Goal: Check status: Check status

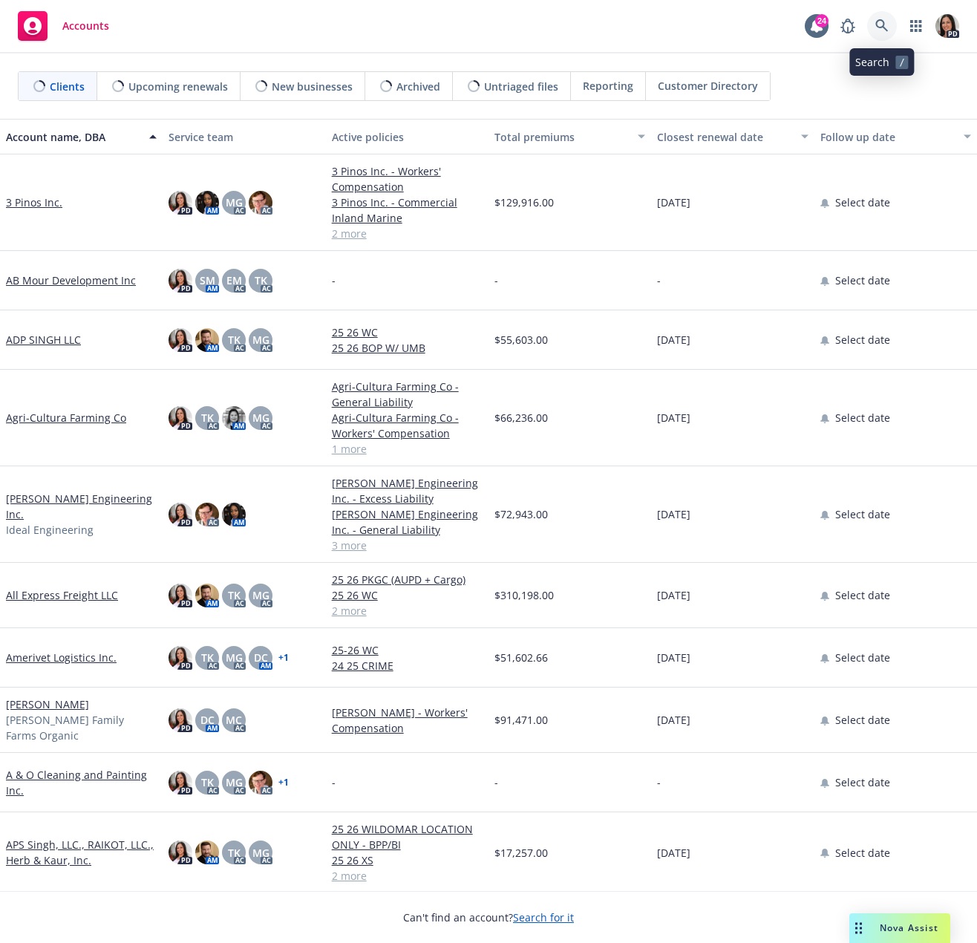
click at [871, 28] on link at bounding box center [882, 26] width 30 height 30
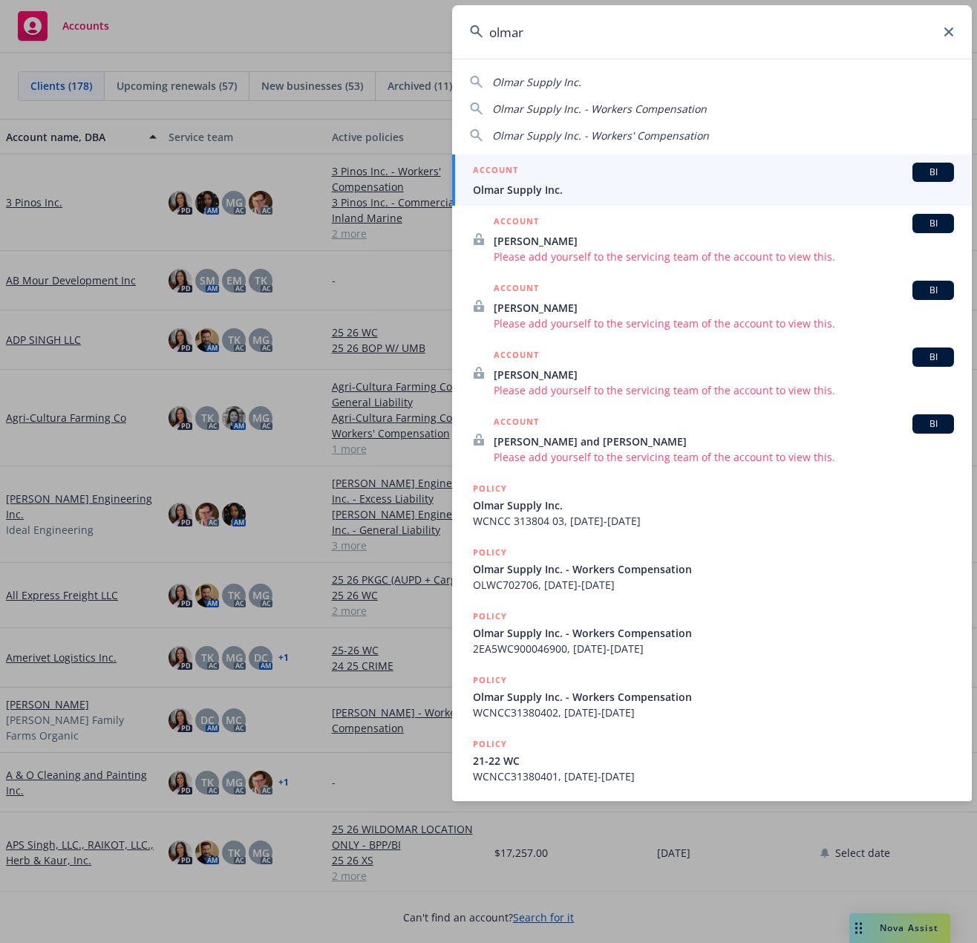
type input "olmar"
drag, startPoint x: 733, startPoint y: 166, endPoint x: 742, endPoint y: 167, distance: 9.7
click at [733, 165] on div "ACCOUNT BI" at bounding box center [713, 172] width 481 height 19
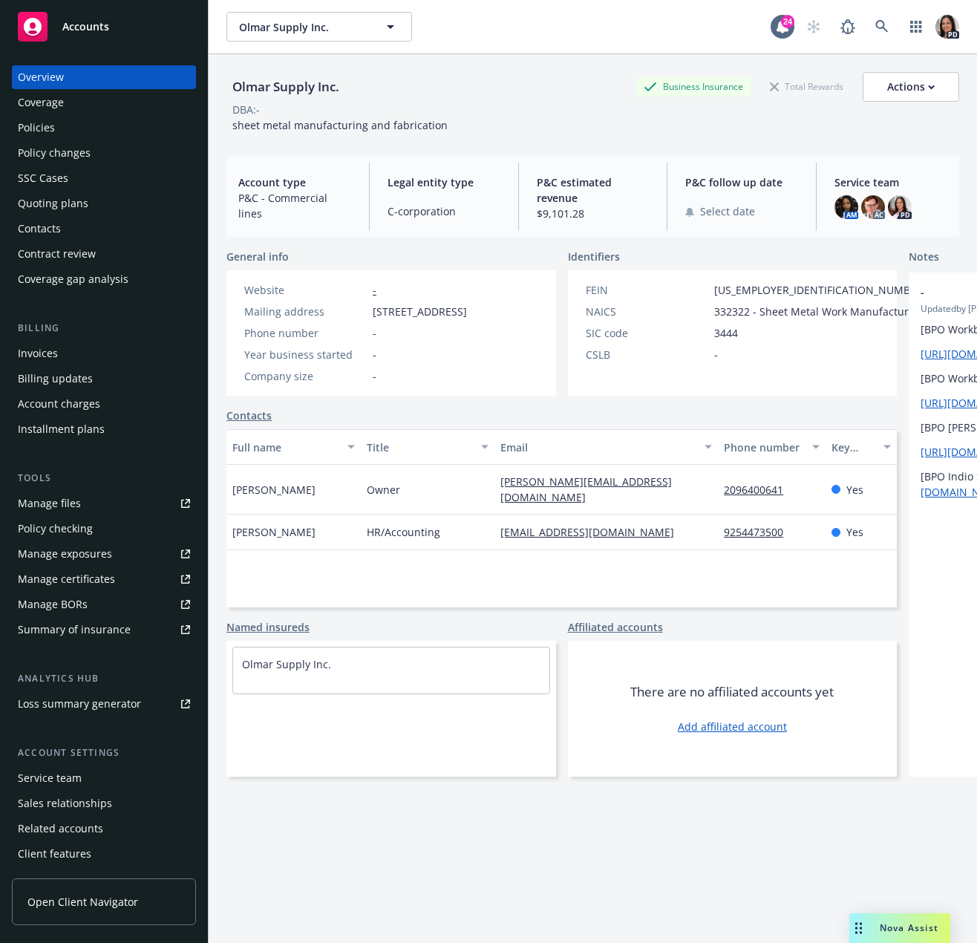
click at [93, 196] on div "Quoting plans" at bounding box center [104, 204] width 172 height 24
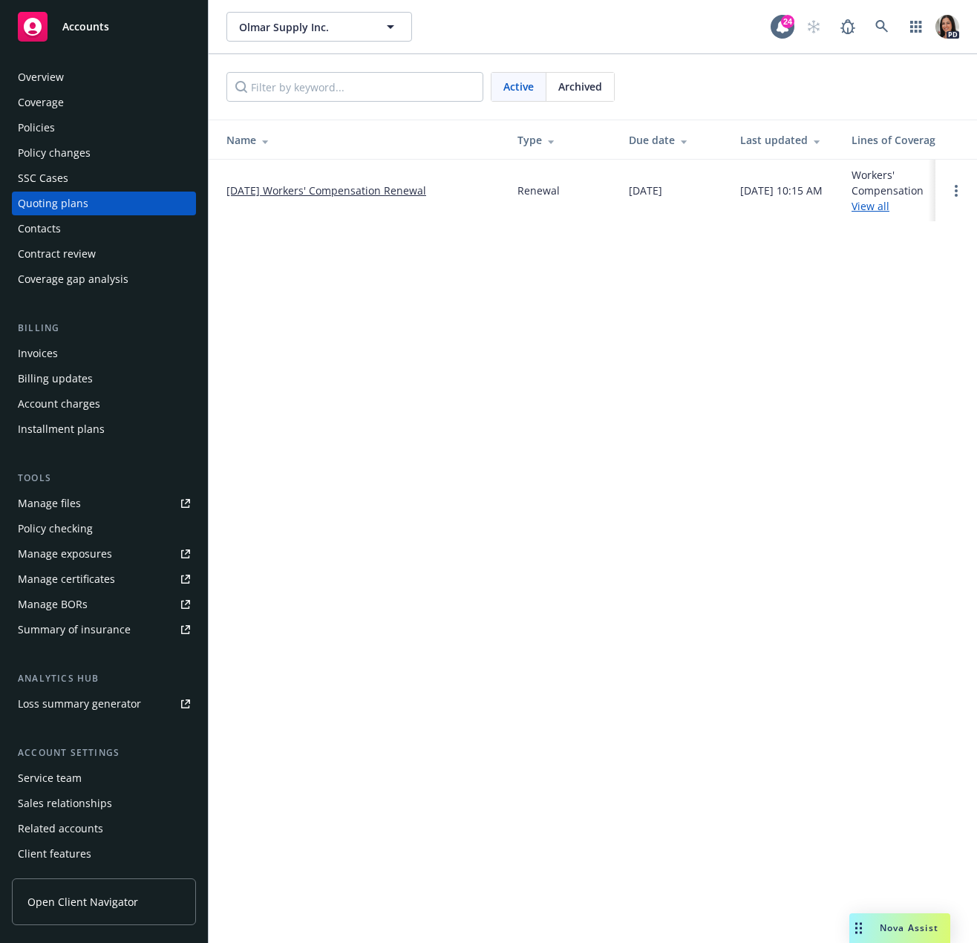
click at [404, 196] on link "10/01/25 Workers' Compensation Renewal" at bounding box center [326, 191] width 200 height 16
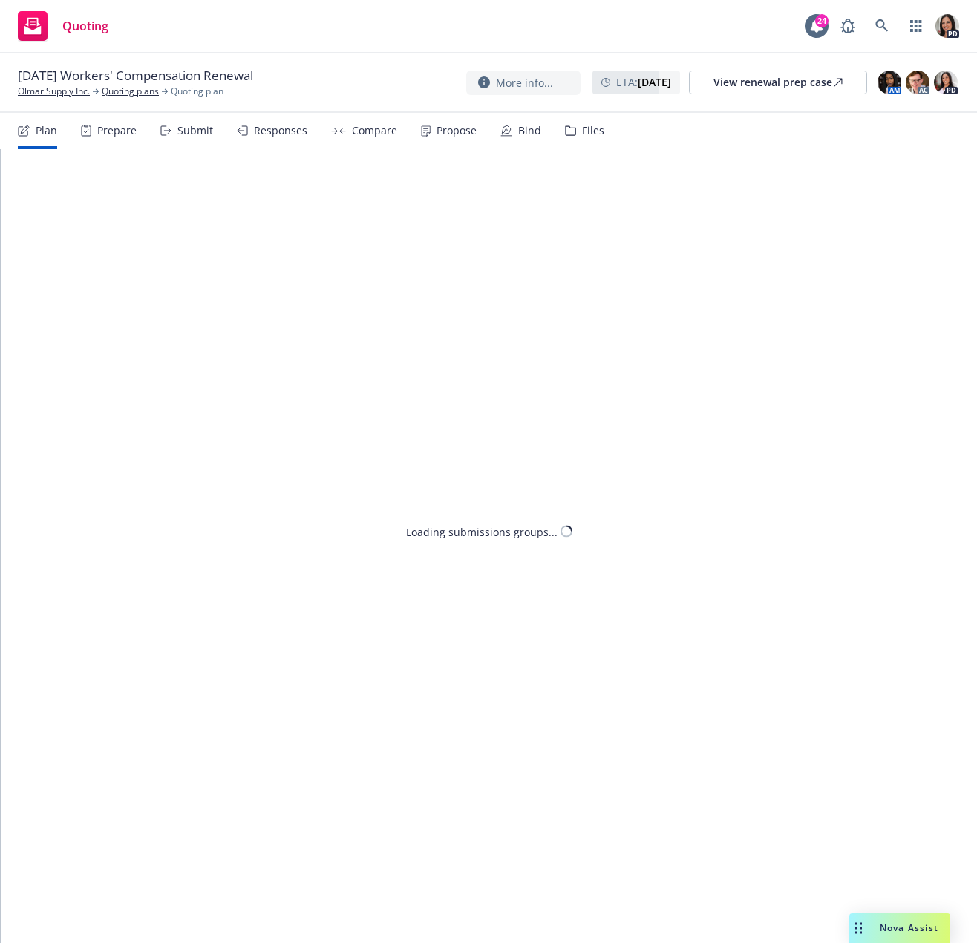
click at [168, 139] on div "Submit" at bounding box center [186, 131] width 53 height 36
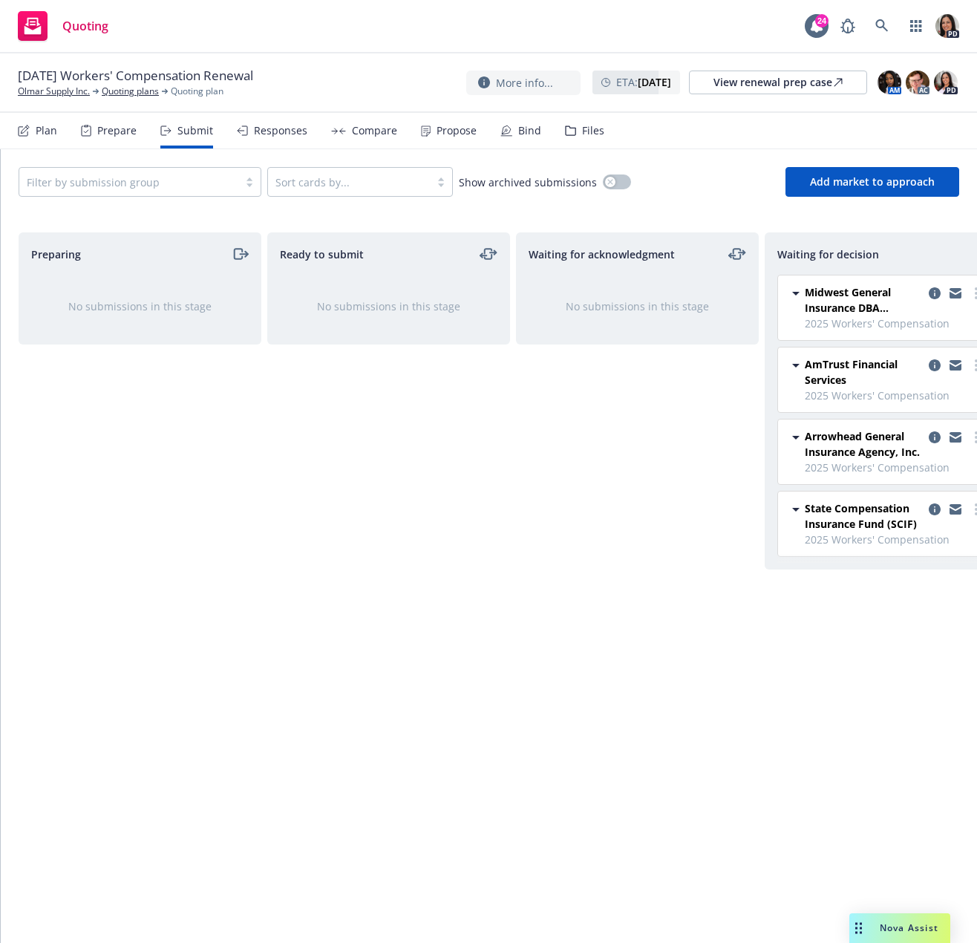
drag, startPoint x: 425, startPoint y: 923, endPoint x: 433, endPoint y: 917, distance: 9.5
click at [432, 918] on div "Preparing No submissions in this stage Ready to submit No submissions in this s…" at bounding box center [489, 576] width 976 height 722
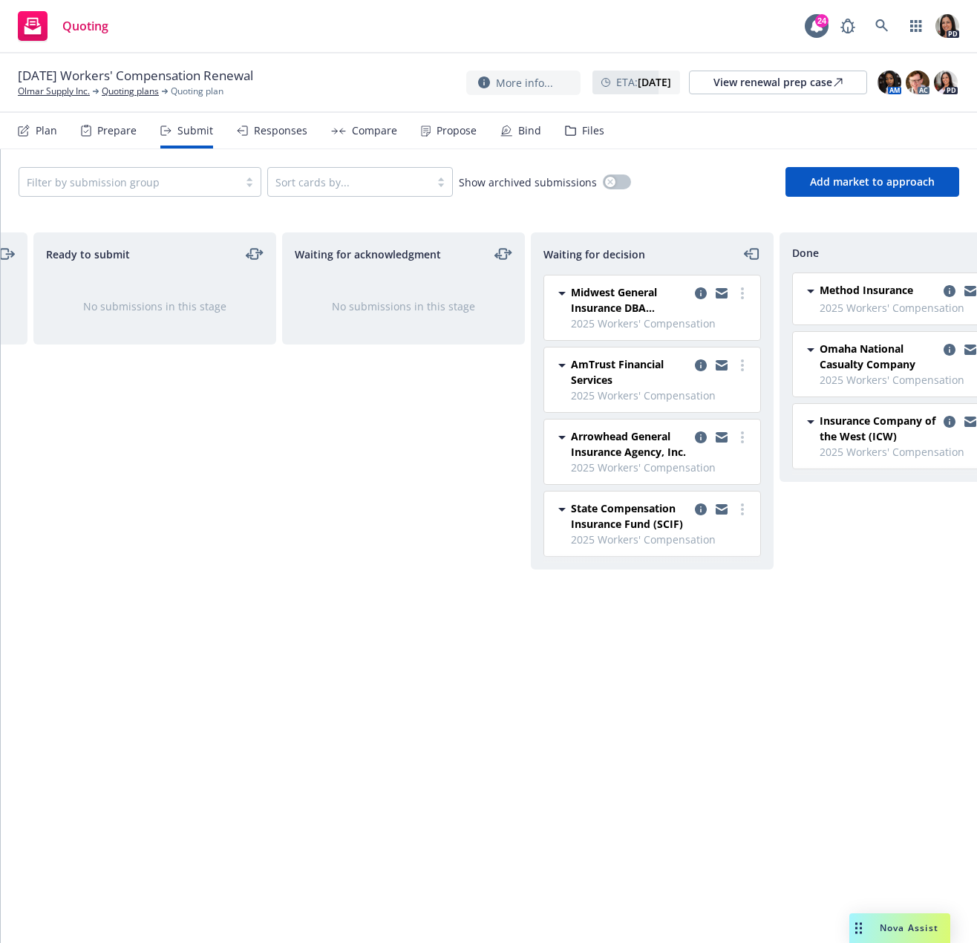
scroll to position [0, 297]
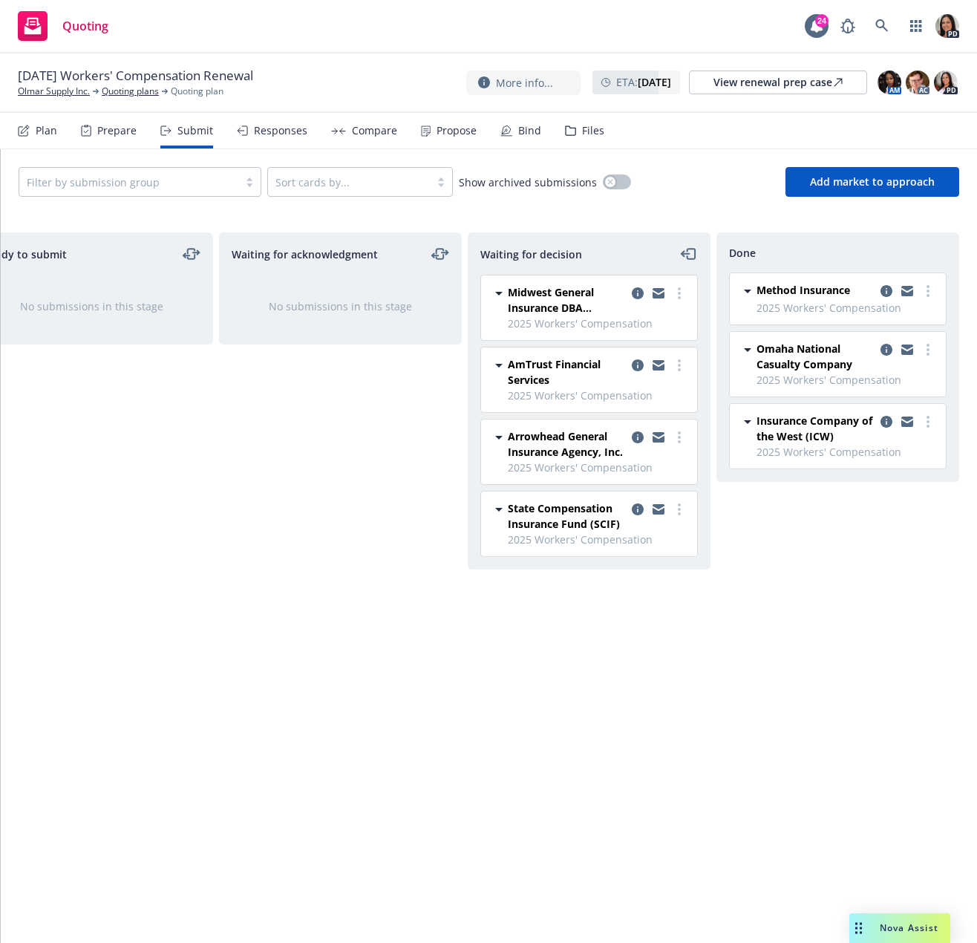
click at [287, 131] on div "Responses" at bounding box center [280, 131] width 53 height 12
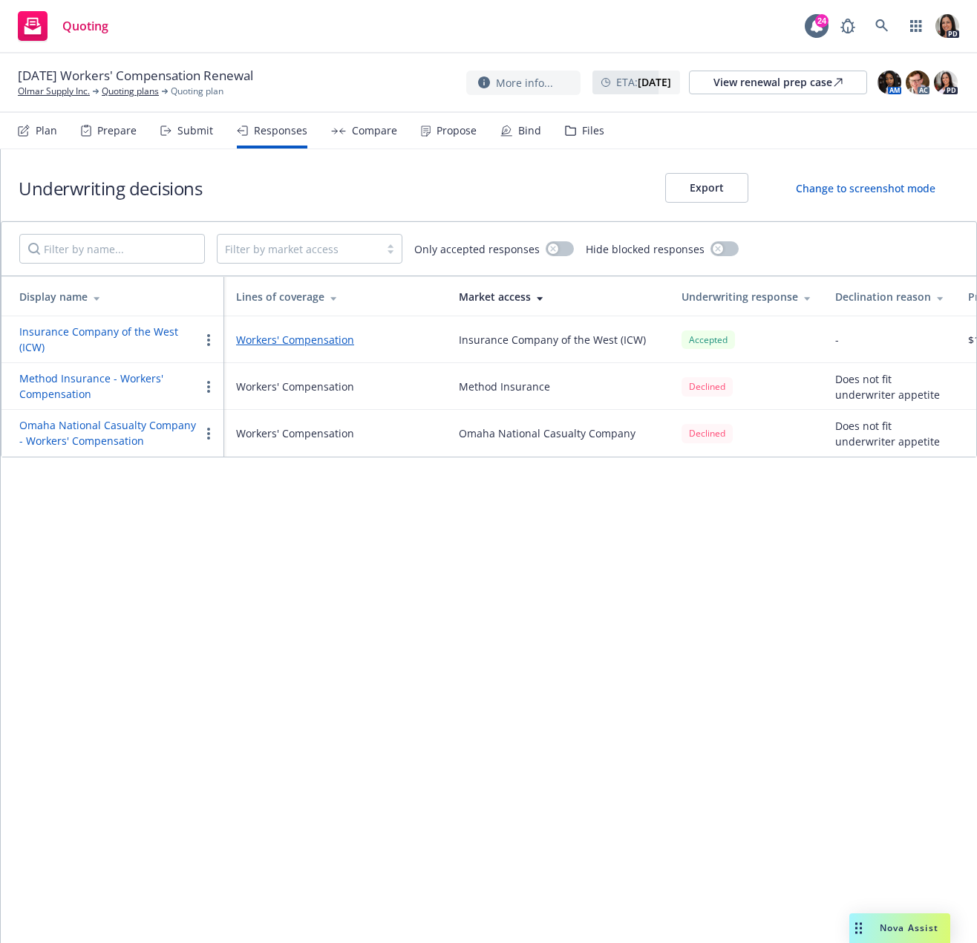
click at [205, 126] on div "Submit" at bounding box center [195, 131] width 36 height 12
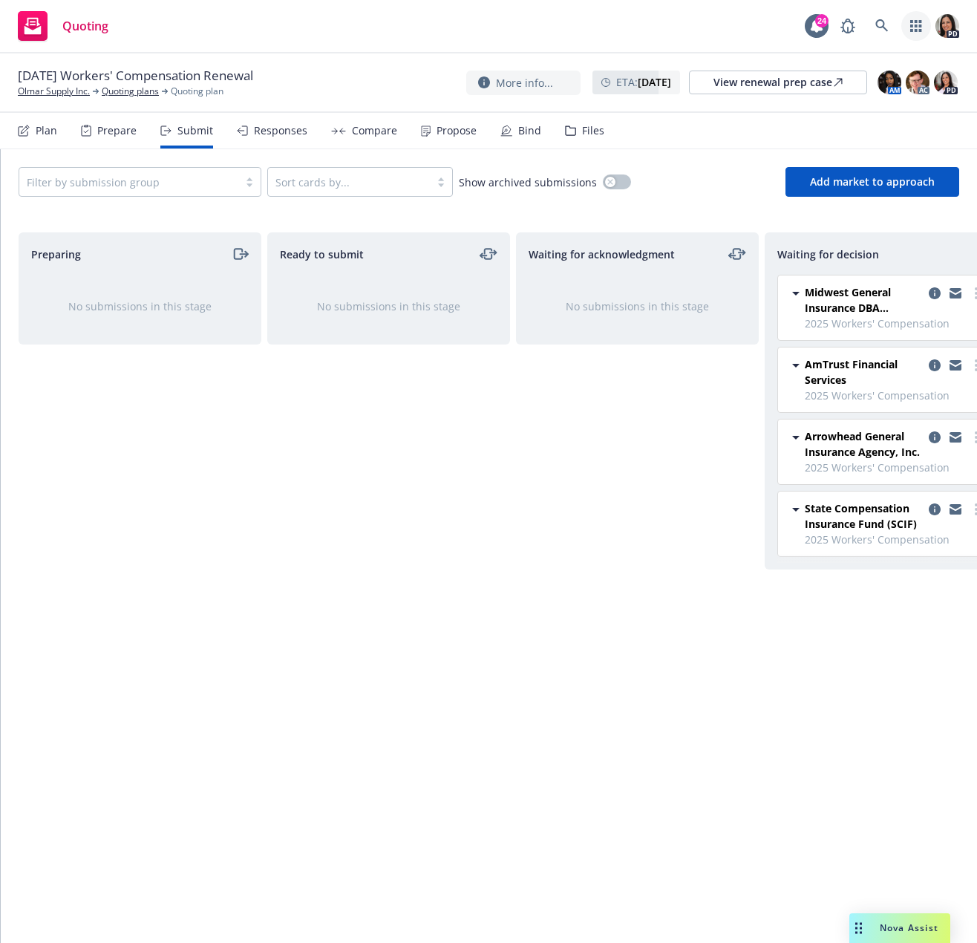
click at [913, 26] on icon "button" at bounding box center [916, 26] width 12 height 12
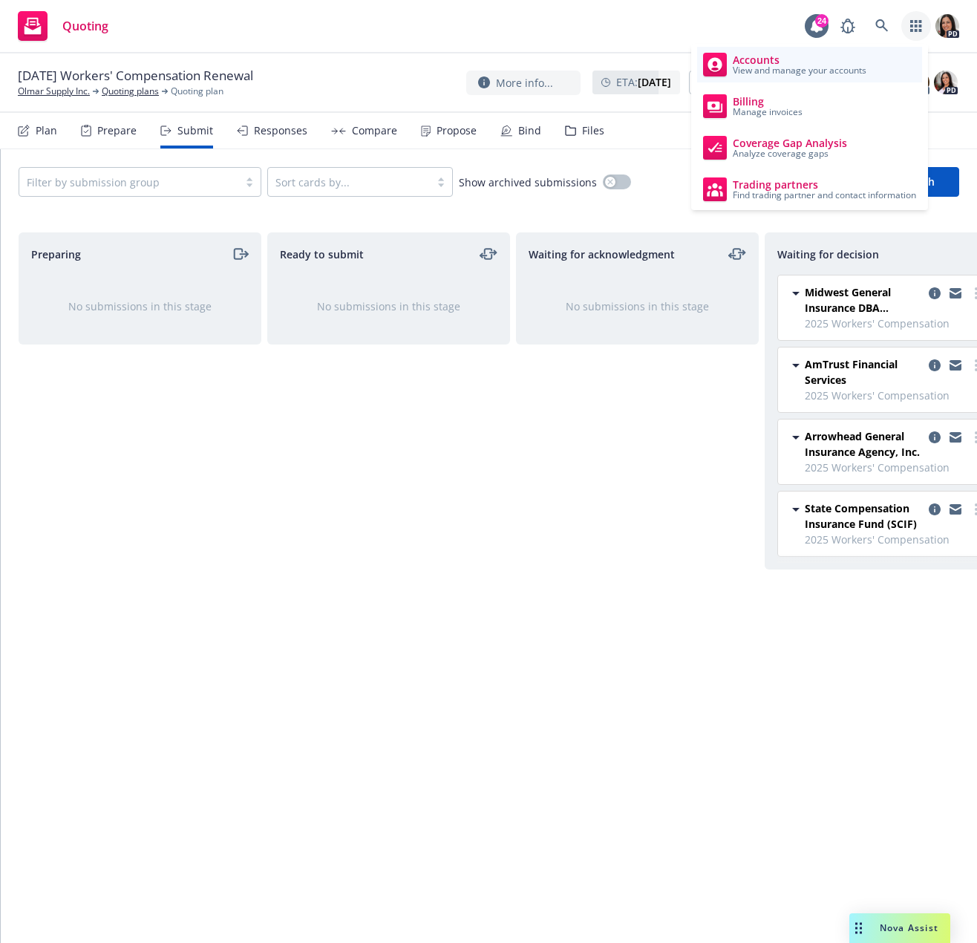
click at [785, 66] on span "View and manage your accounts" at bounding box center [800, 70] width 134 height 9
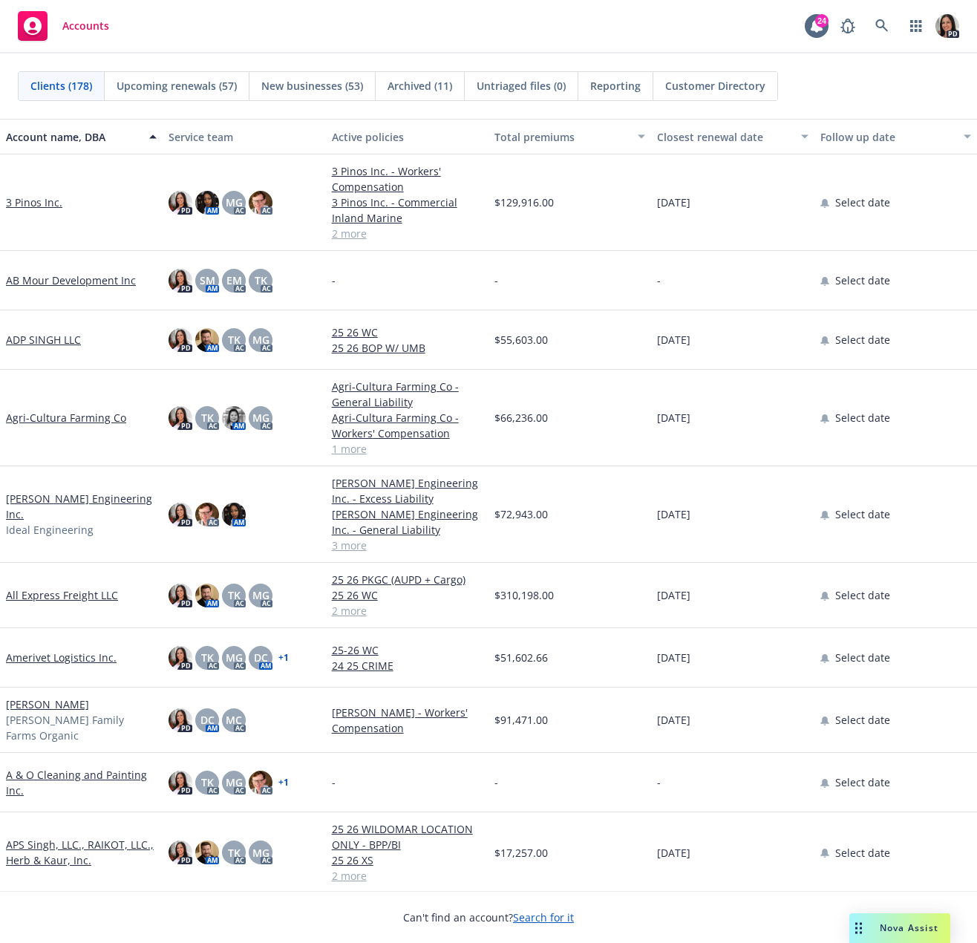
click at [589, 143] on div "Total premiums" at bounding box center [561, 137] width 134 height 16
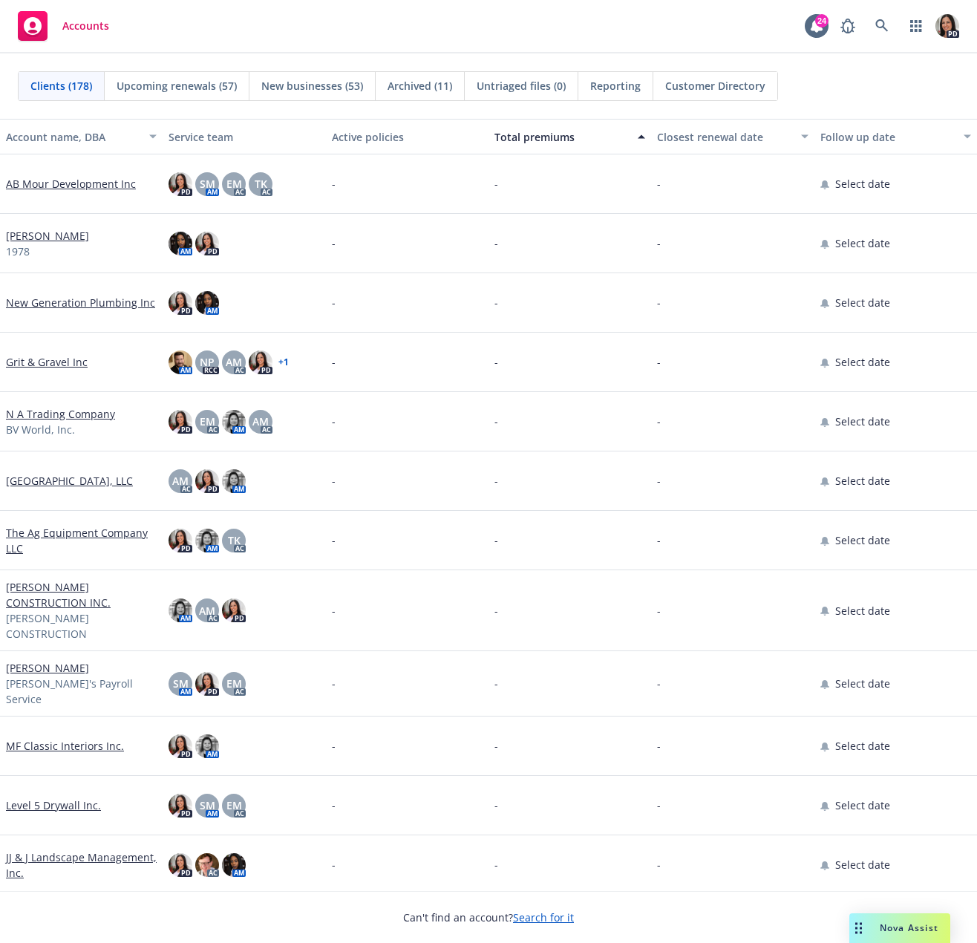
click at [586, 125] on button "Total premiums" at bounding box center [569, 137] width 163 height 36
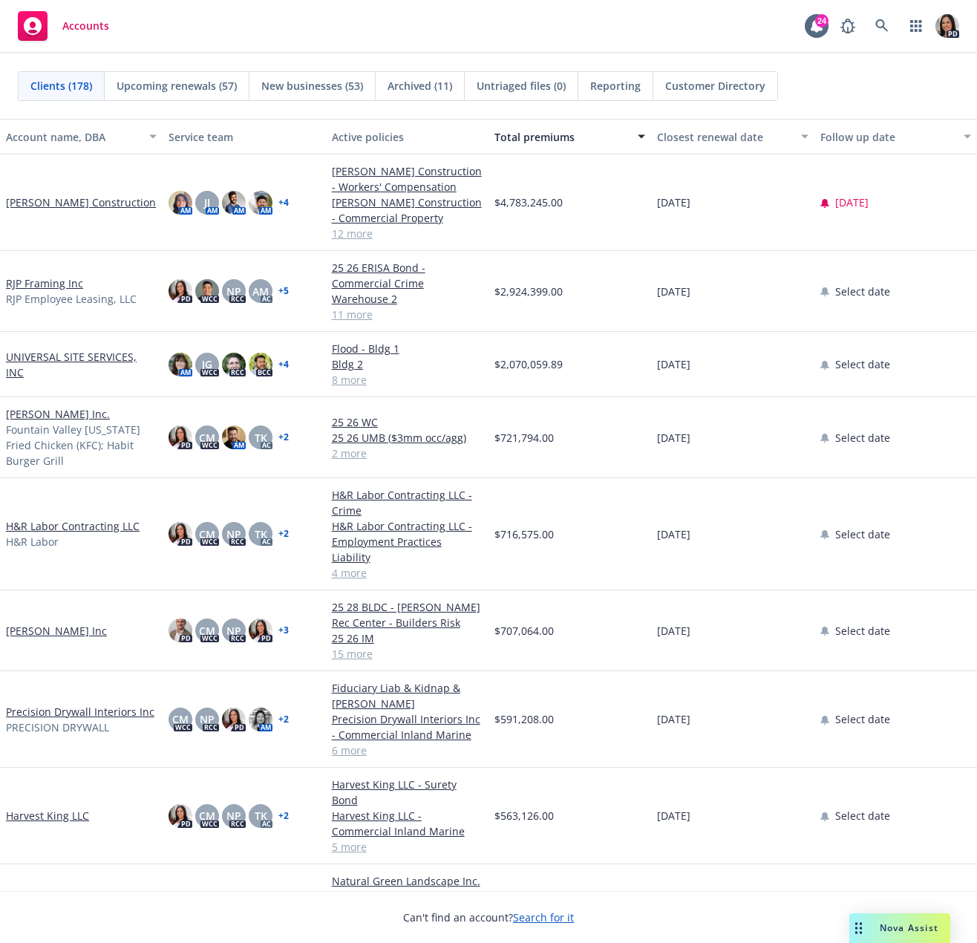
click at [105, 704] on link "Precision Drywall Interiors Inc" at bounding box center [80, 712] width 148 height 16
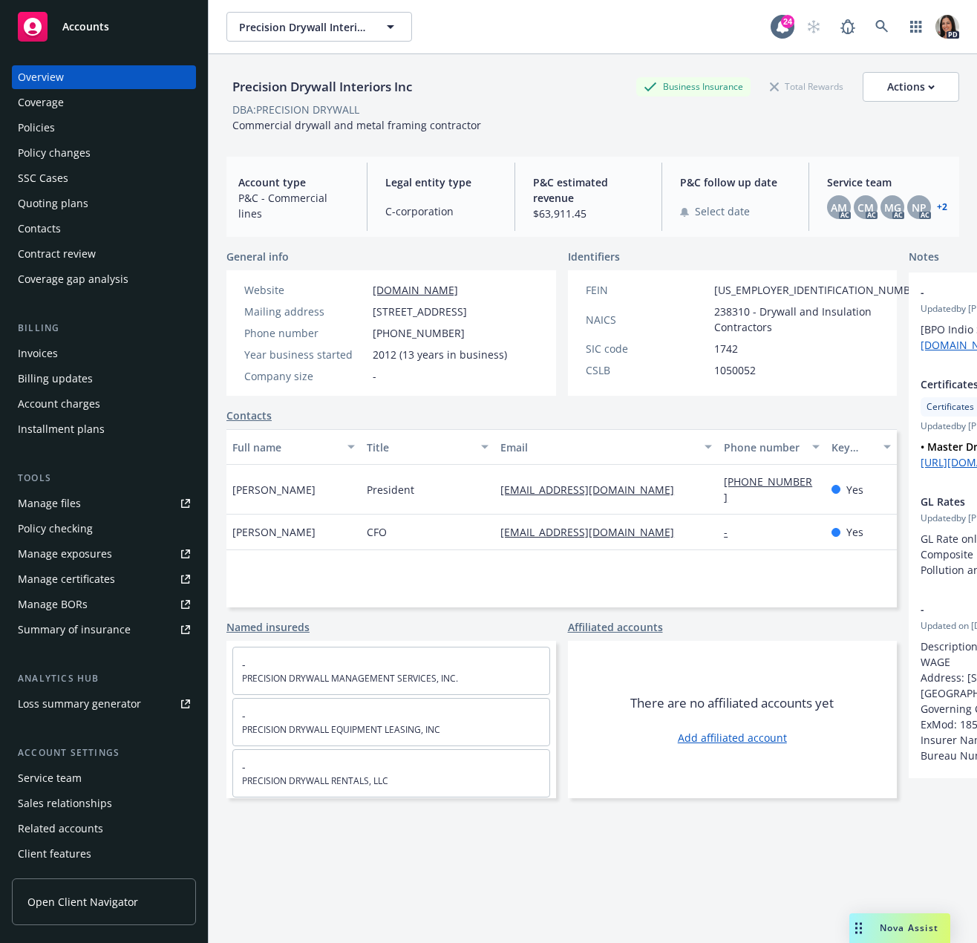
drag, startPoint x: 577, startPoint y: 96, endPoint x: 567, endPoint y: 98, distance: 9.8
click at [576, 96] on div "Precision Drywall Interiors Inc Business Insurance Total Rewards Actions" at bounding box center [592, 87] width 733 height 30
click at [72, 130] on div "Policies" at bounding box center [104, 128] width 172 height 24
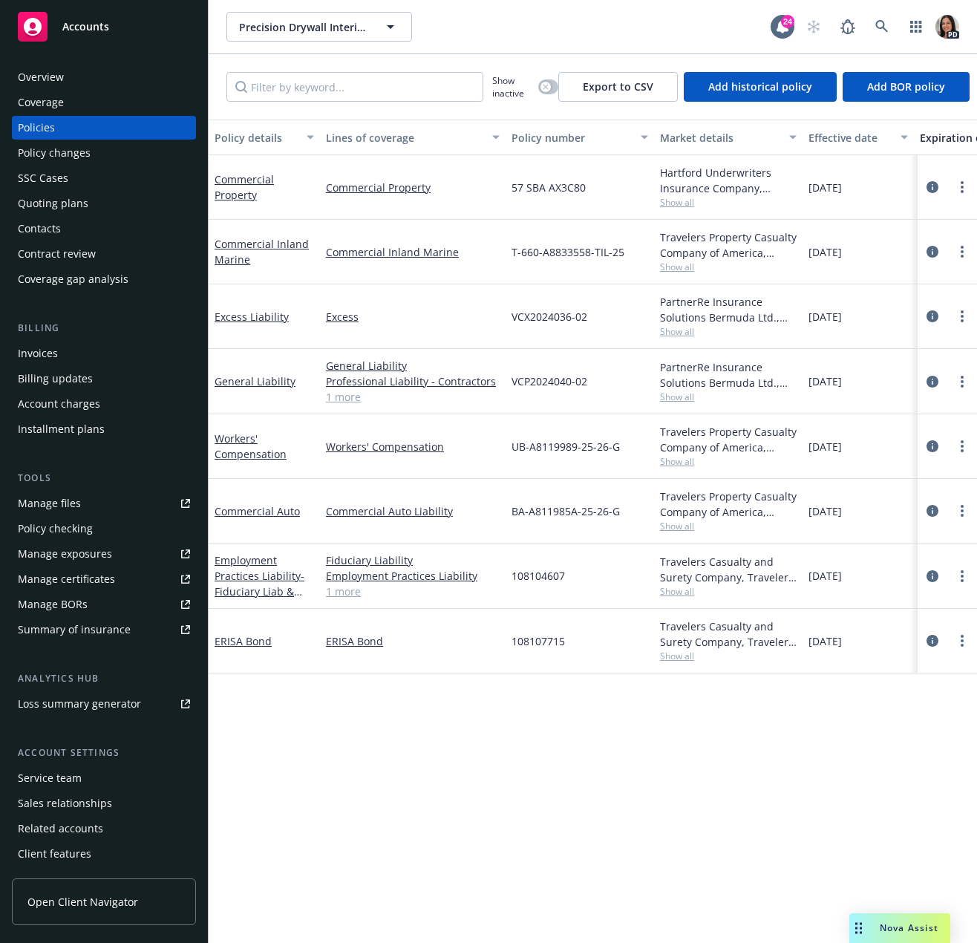
click at [50, 70] on div "Overview" at bounding box center [41, 77] width 46 height 24
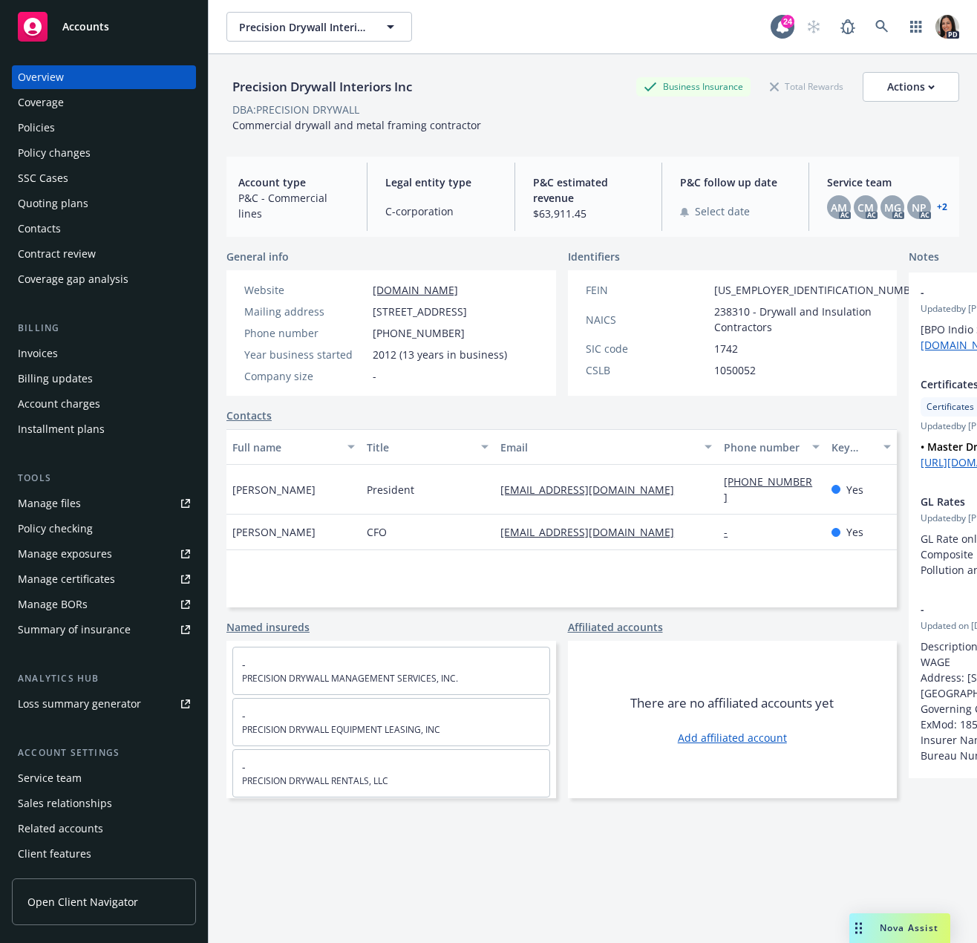
click at [97, 14] on div "Accounts" at bounding box center [104, 27] width 172 height 30
